Goal: Transaction & Acquisition: Purchase product/service

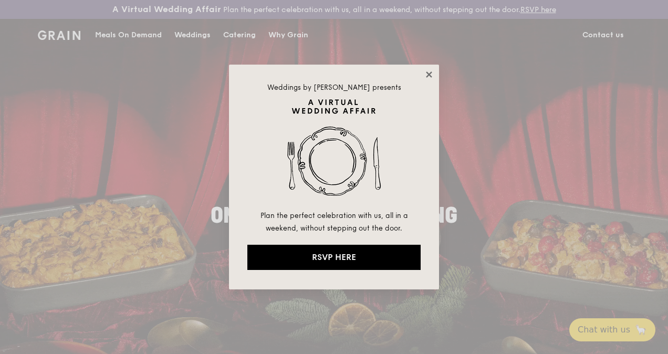
click at [431, 74] on icon at bounding box center [429, 74] width 9 height 9
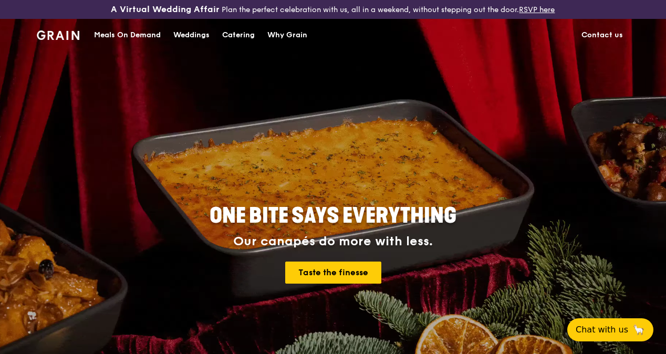
click at [236, 44] on div "Catering" at bounding box center [238, 35] width 33 height 32
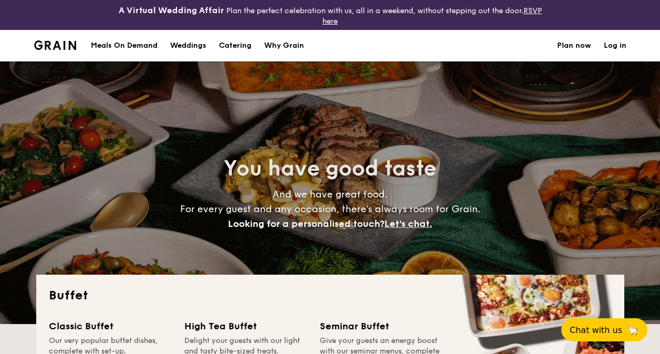
select select
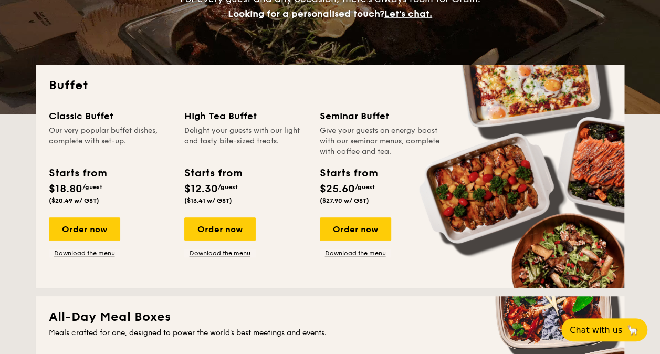
scroll to position [263, 0]
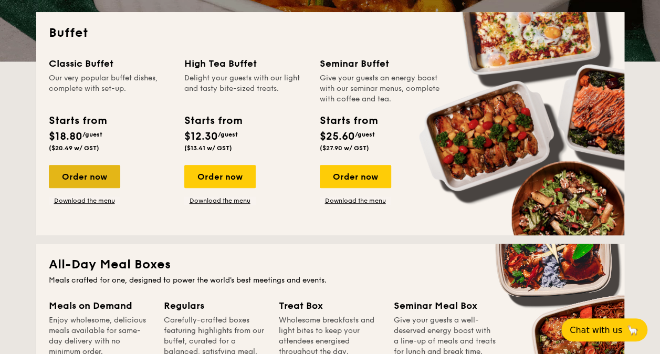
click at [95, 173] on div "Order now" at bounding box center [84, 176] width 71 height 23
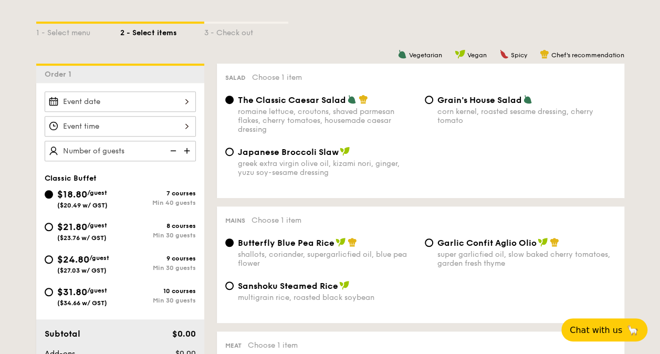
scroll to position [315, 0]
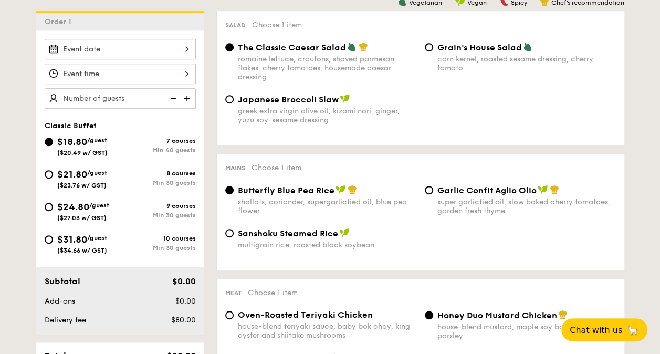
click at [78, 204] on span "$24.80" at bounding box center [73, 207] width 32 height 12
click at [53, 204] on input "$24.80 /guest ($27.03 w/ GST) 9 courses Min 30 guests" at bounding box center [49, 207] width 8 height 8
radio input "true"
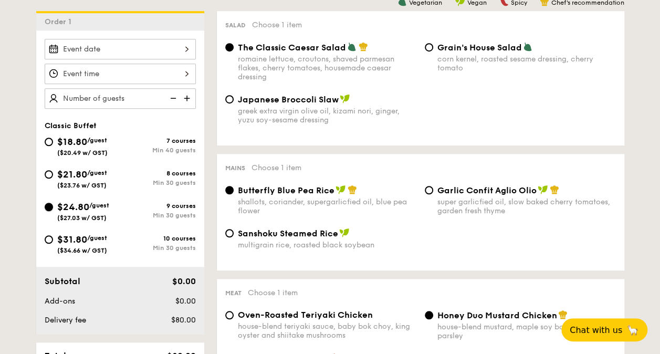
radio input "true"
